Goal: Navigation & Orientation: Find specific page/section

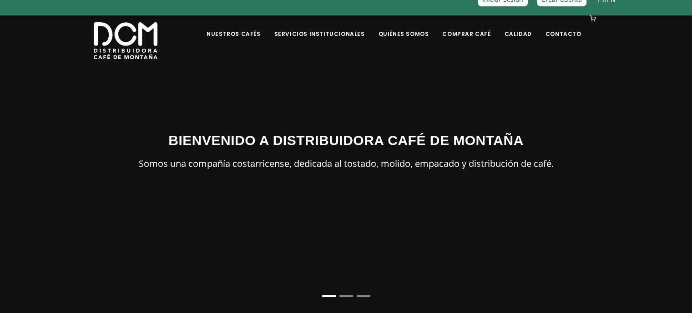
scroll to position [26, 0]
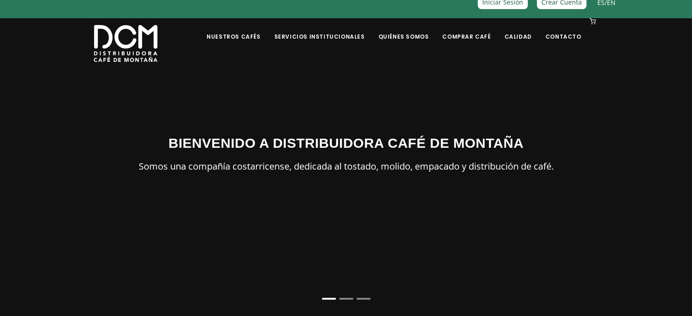
drag, startPoint x: 698, startPoint y: 29, endPoint x: 698, endPoint y: 33, distance: 4.6
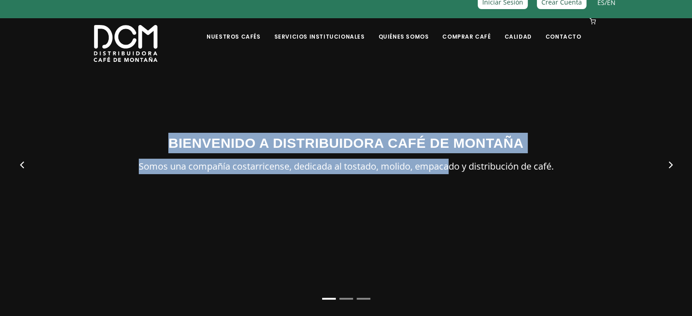
drag, startPoint x: 627, startPoint y: 164, endPoint x: 447, endPoint y: 166, distance: 179.8
click at [447, 166] on div "BIENVENIDO A DISTRIBUIDORA CAFÉ DE MONTAÑA Somos una compañía costarricense, de…" at bounding box center [346, 158] width 692 height 316
click at [664, 163] on button "Next" at bounding box center [670, 165] width 36 height 36
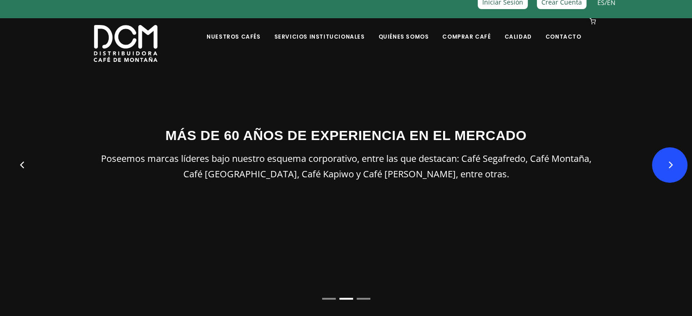
click at [670, 163] on button "Next" at bounding box center [670, 165] width 36 height 36
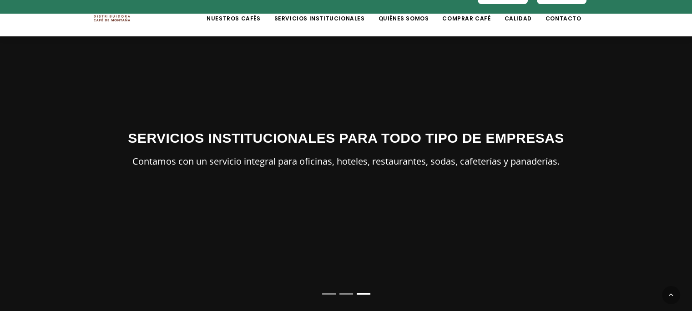
scroll to position [0, 0]
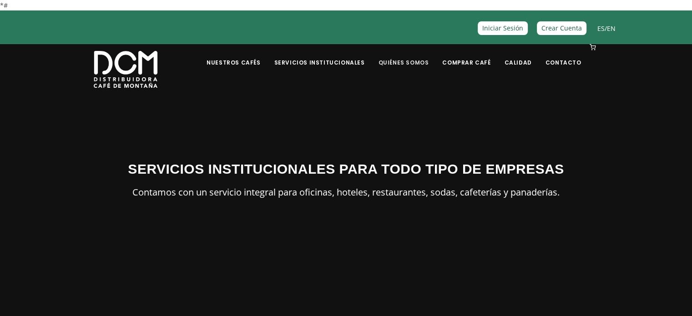
drag, startPoint x: 415, startPoint y: 59, endPoint x: 418, endPoint y: 54, distance: 5.9
click at [415, 58] on link "Quiénes Somos" at bounding box center [403, 55] width 61 height 21
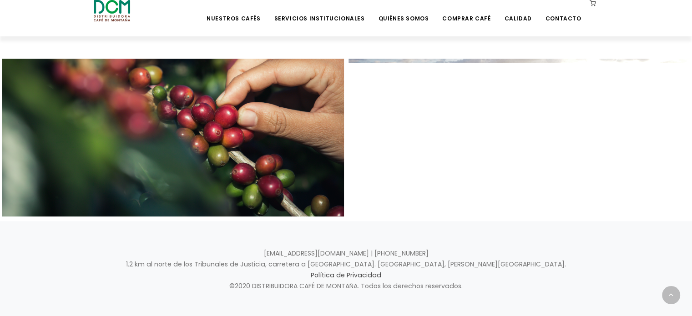
scroll to position [391, 0]
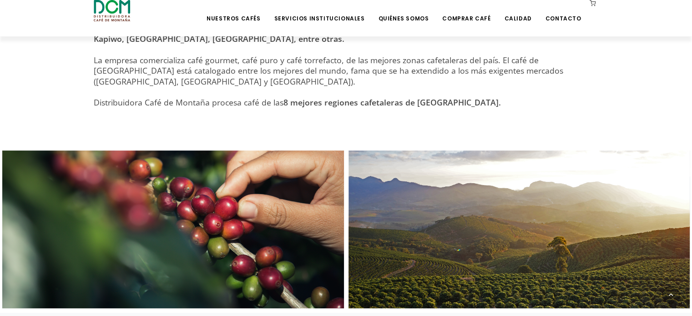
drag, startPoint x: 692, startPoint y: 56, endPoint x: 695, endPoint y: 201, distance: 144.8
click at [692, 106] on html "*# Distribuidora de [GEOGRAPHIC_DATA] ES / EN Crear Cuenta Iniciar Sesión [GEOG…" at bounding box center [346, 14] width 692 height 810
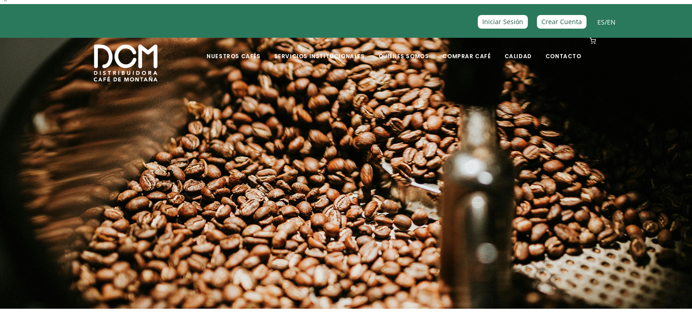
scroll to position [0, 0]
